Goal: Find specific page/section: Find specific page/section

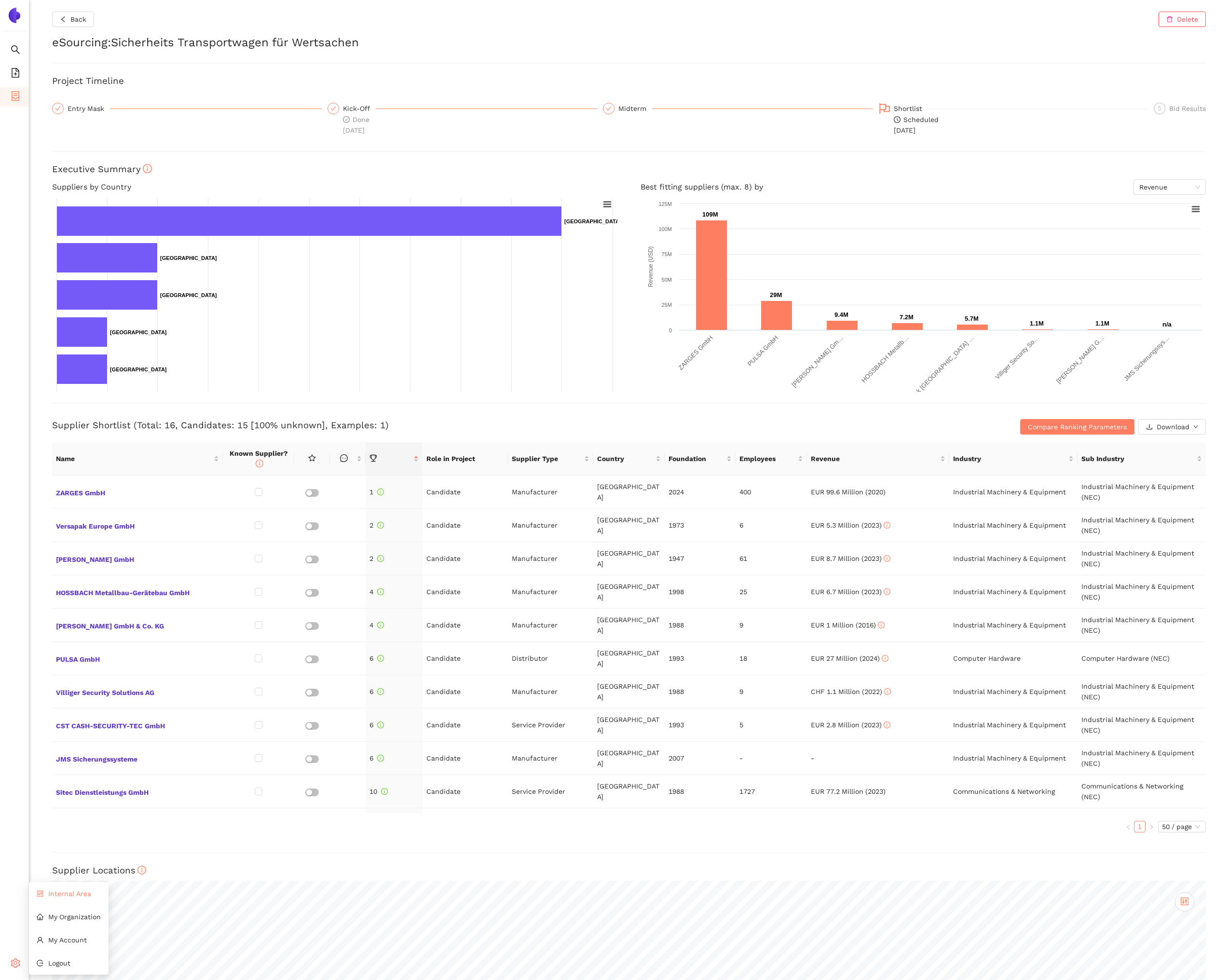
click at [45, 888] on li "Internal Area" at bounding box center [69, 894] width 79 height 19
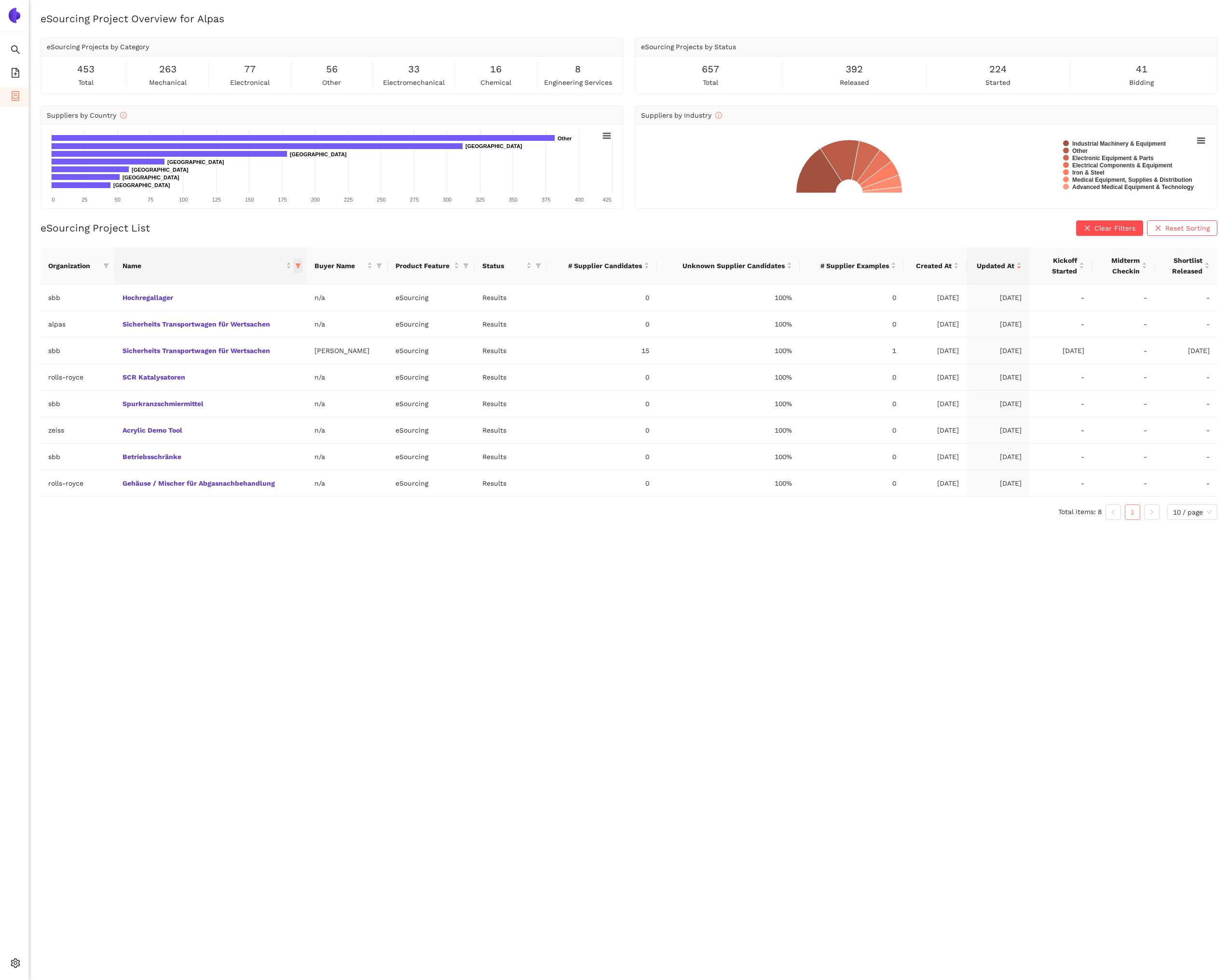
click at [298, 266] on icon "filter" at bounding box center [298, 266] width 5 height 5
click at [323, 281] on input "text" at bounding box center [507, 286] width 392 height 10
type input "mic"
click at [287, 325] on span "Micro-Display" at bounding box center [235, 323] width 120 height 10
checkbox input "true"
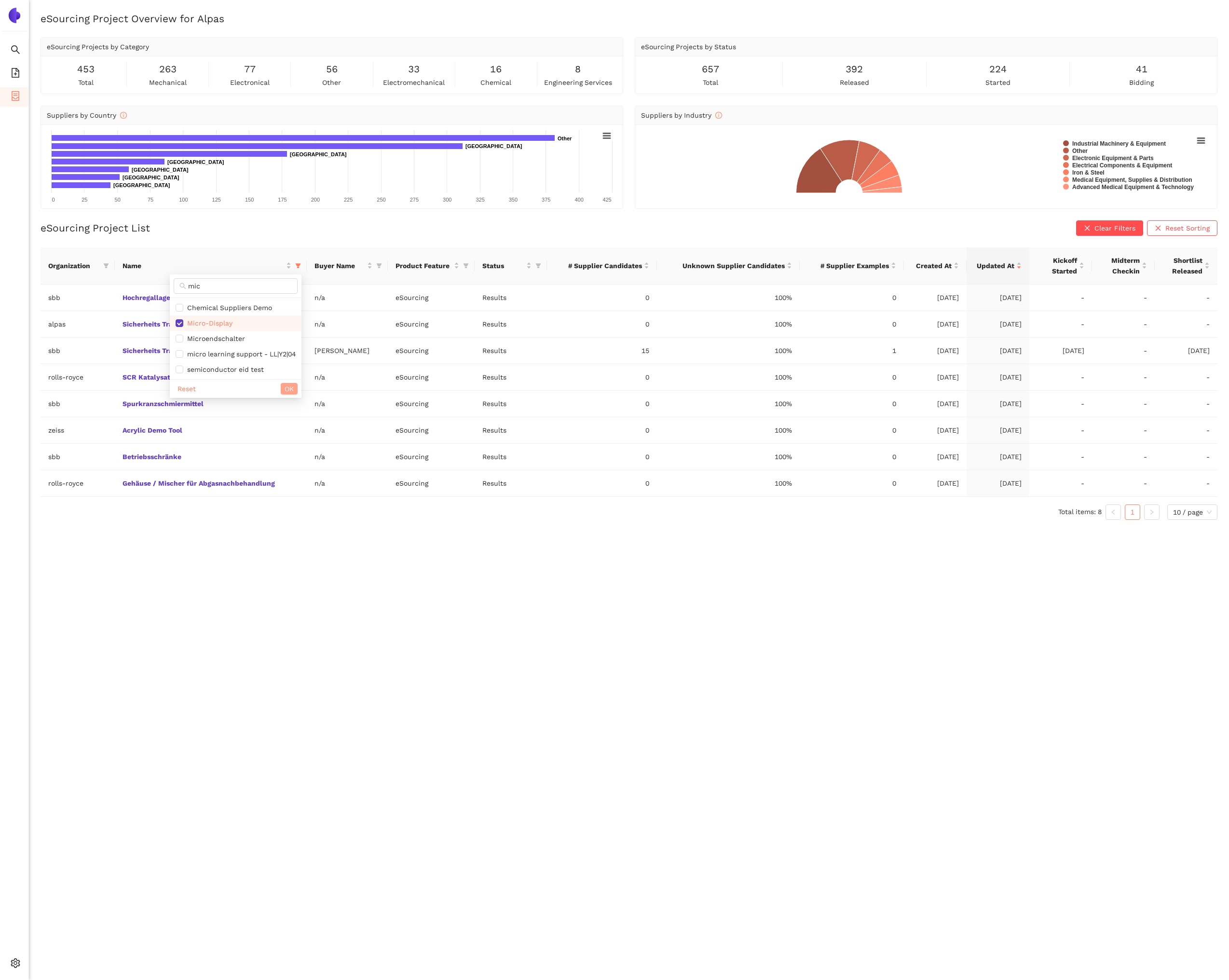
click at [292, 384] on span "OK" at bounding box center [289, 388] width 9 height 10
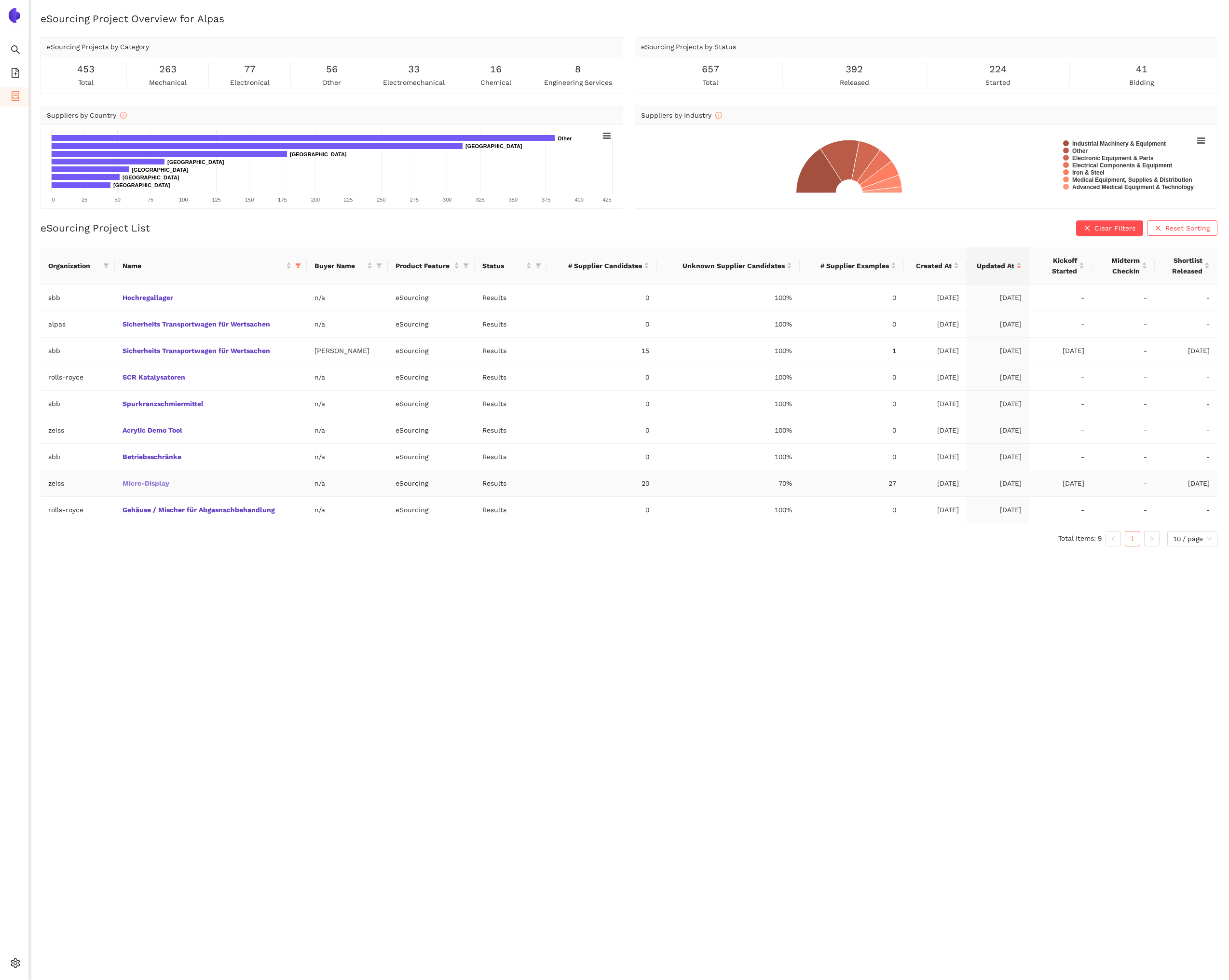
click at [0, 0] on link "Micro-Display" at bounding box center [0, 0] width 0 height 0
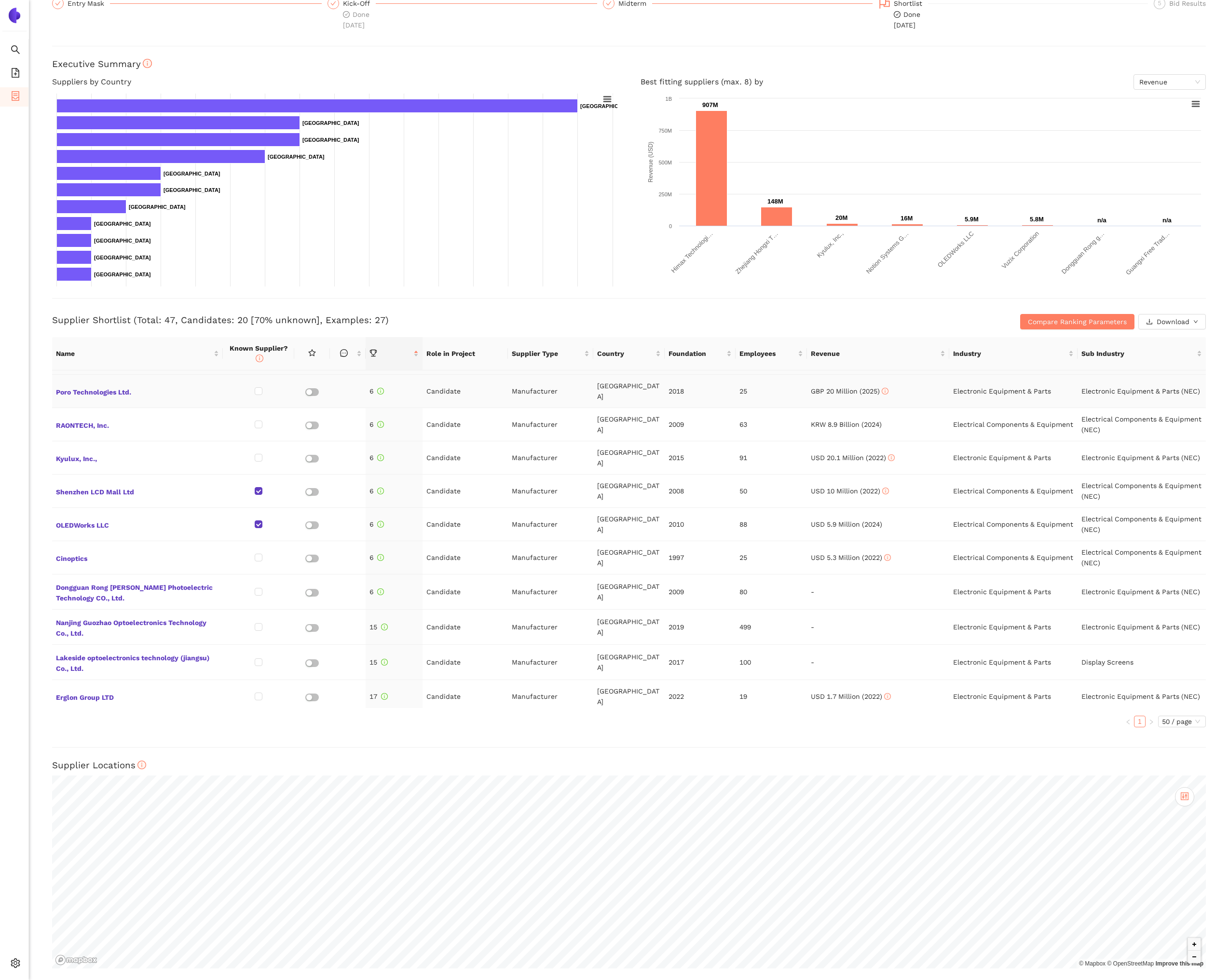
scroll to position [232, 0]
click at [186, 614] on span "Nanjing Guozhao Optoelectronics Technology Co., Ltd." at bounding box center [138, 625] width 163 height 23
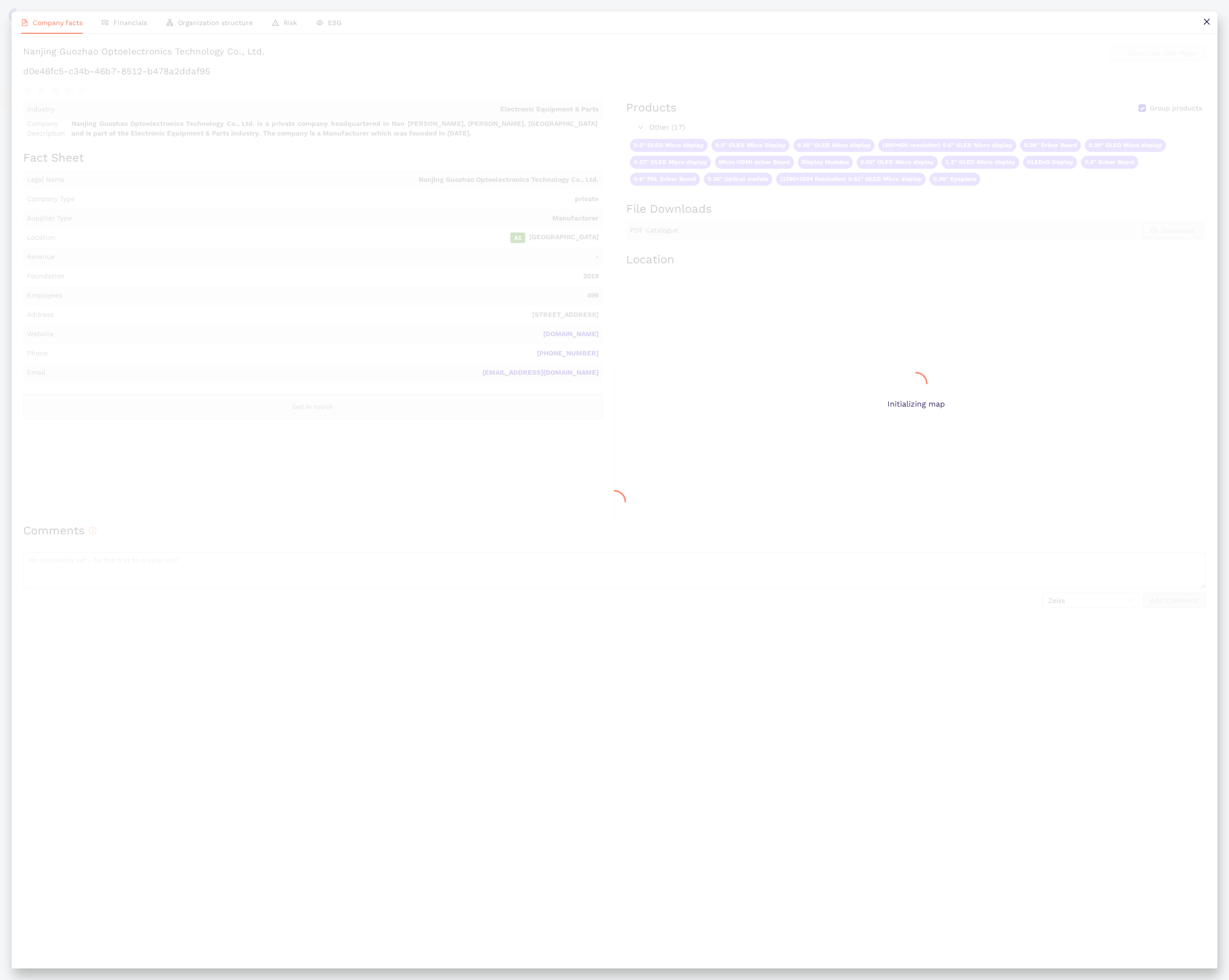
scroll to position [0, 0]
